Goal: Information Seeking & Learning: Learn about a topic

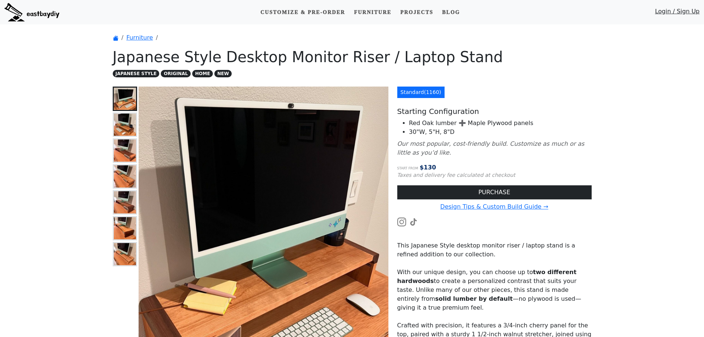
click at [124, 147] on img at bounding box center [125, 150] width 22 height 22
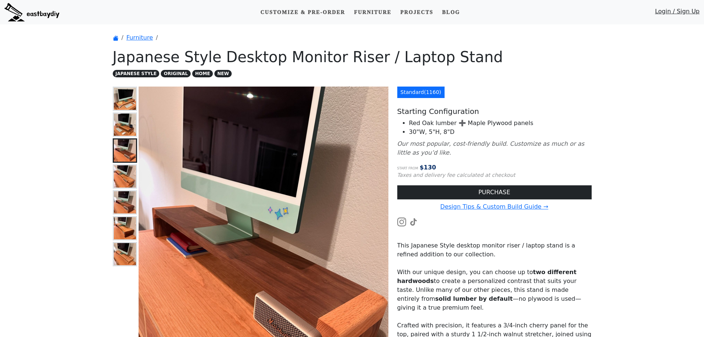
click at [122, 170] on img at bounding box center [125, 176] width 22 height 22
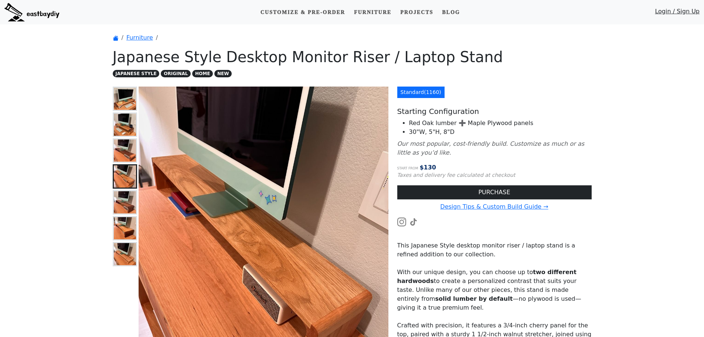
click at [124, 193] on img at bounding box center [125, 202] width 22 height 22
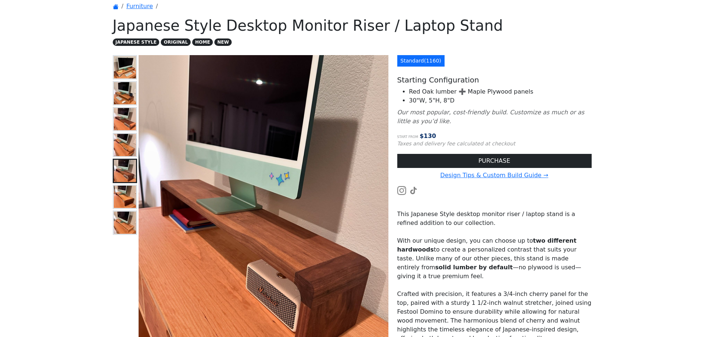
scroll to position [74, 0]
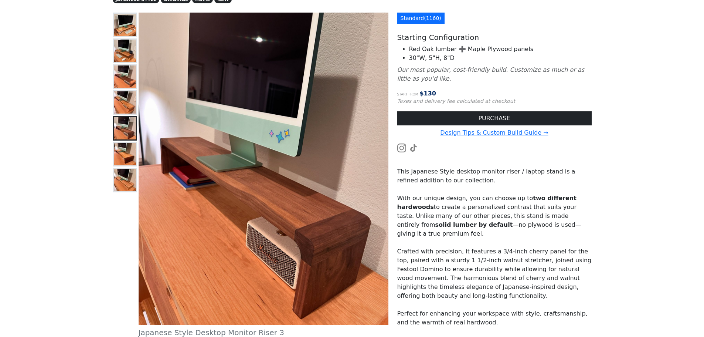
click at [126, 145] on img at bounding box center [125, 154] width 22 height 22
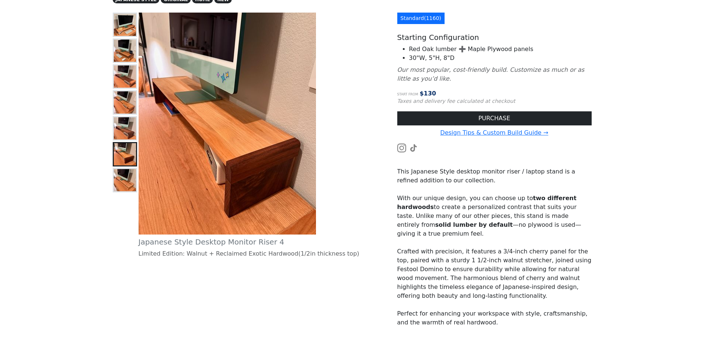
click at [126, 168] on button at bounding box center [125, 180] width 24 height 24
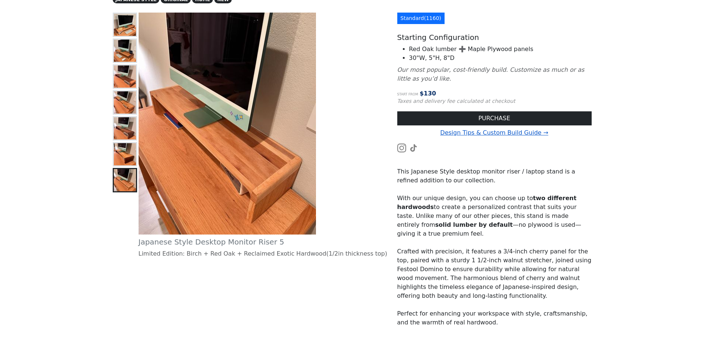
click at [462, 134] on link "Design Tips & Custom Build Guide →" at bounding box center [494, 132] width 108 height 7
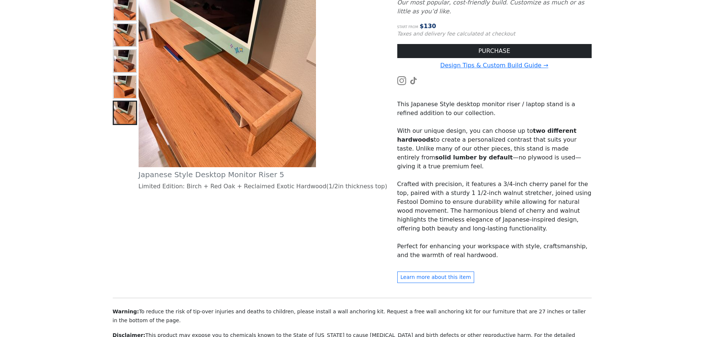
scroll to position [259, 0]
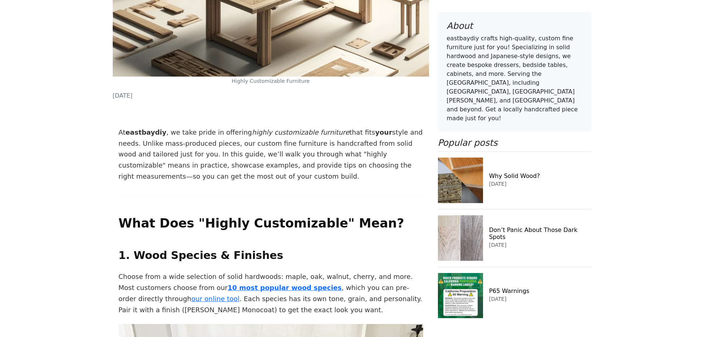
scroll to position [406, 0]
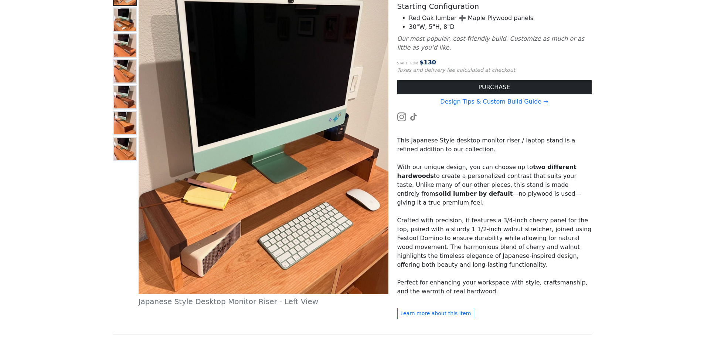
scroll to position [19, 0]
